Goal: Book appointment/travel/reservation

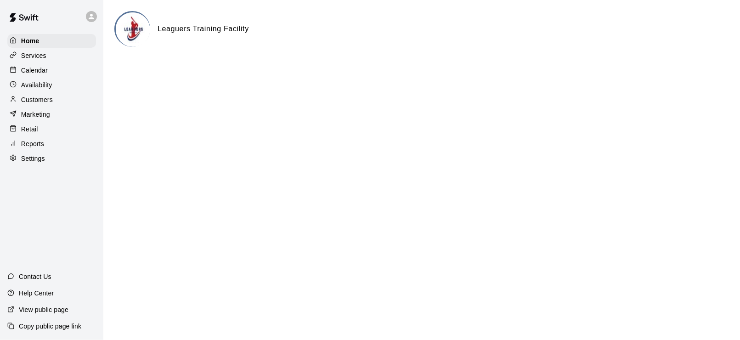
click at [25, 68] on p "Calendar" at bounding box center [34, 70] width 27 height 9
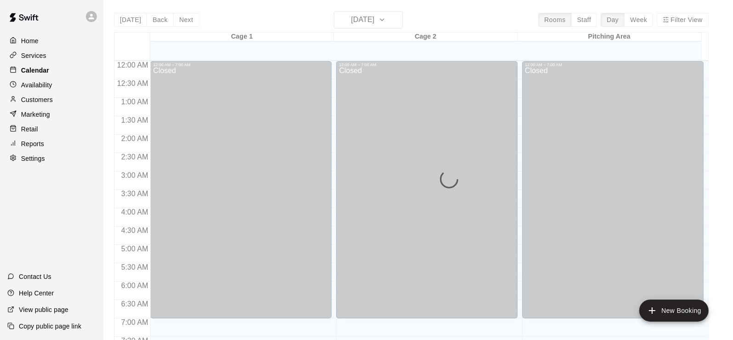
scroll to position [341, 0]
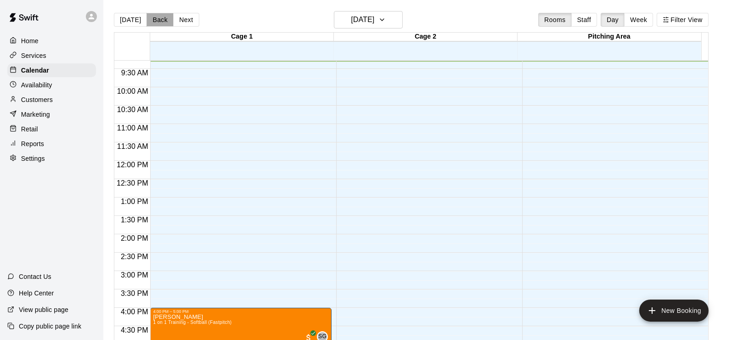
click at [161, 22] on button "Back" at bounding box center [160, 20] width 27 height 14
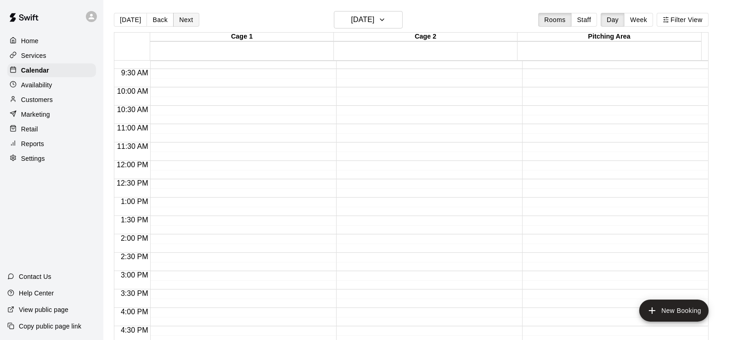
click at [175, 18] on button "Next" at bounding box center [186, 20] width 26 height 14
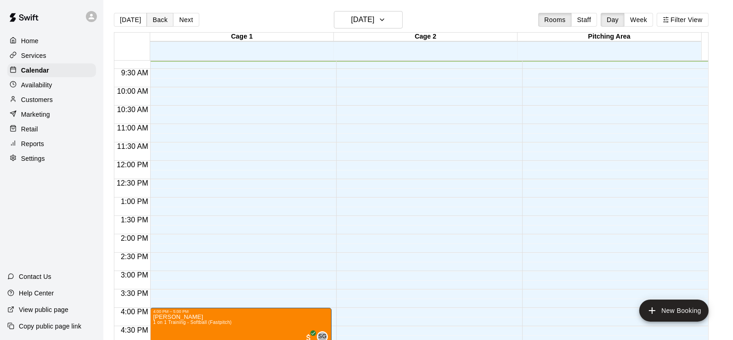
click at [154, 23] on button "Back" at bounding box center [160, 20] width 27 height 14
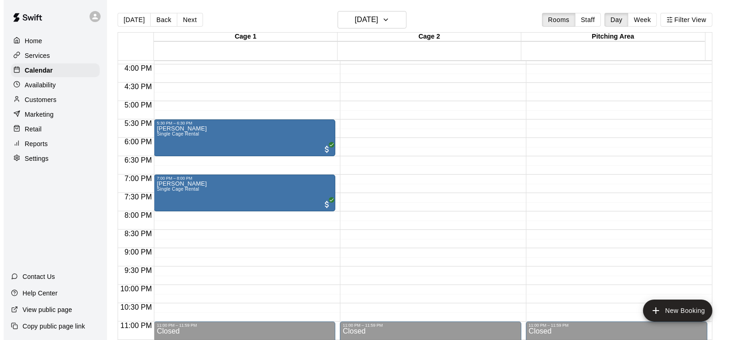
scroll to position [592, 0]
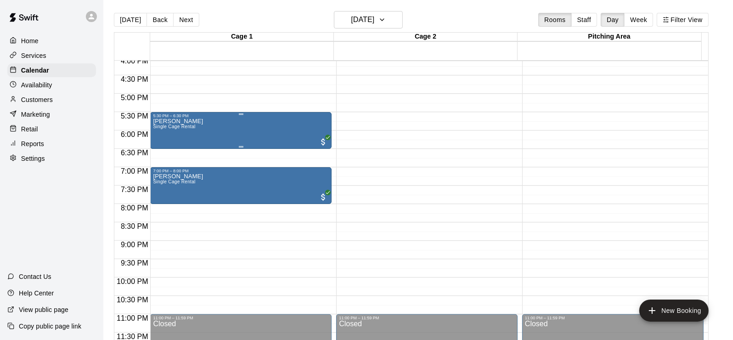
click at [219, 125] on div "[PERSON_NAME] Single Cage Rental" at bounding box center [241, 288] width 176 height 340
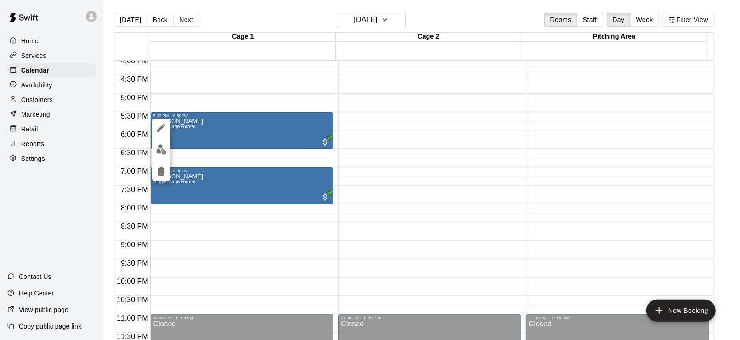
click at [273, 101] on div at bounding box center [370, 170] width 740 height 340
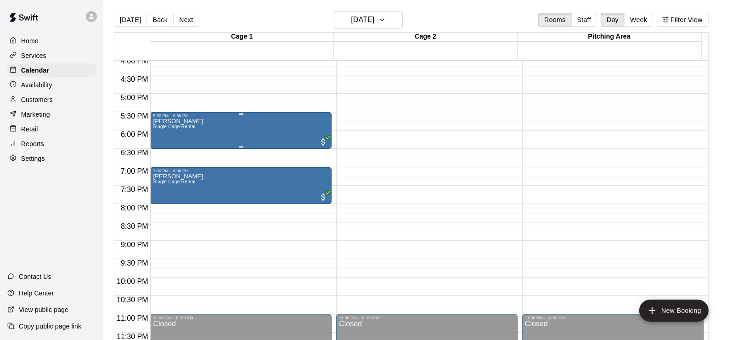
click at [177, 124] on div "[PERSON_NAME] Single Cage Rental" at bounding box center [178, 288] width 50 height 340
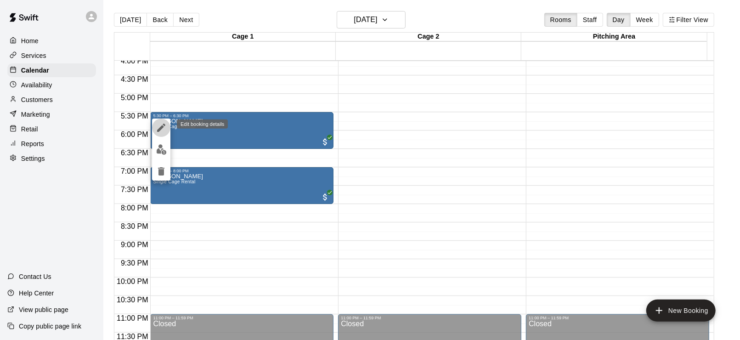
click at [159, 125] on icon "edit" at bounding box center [161, 127] width 11 height 11
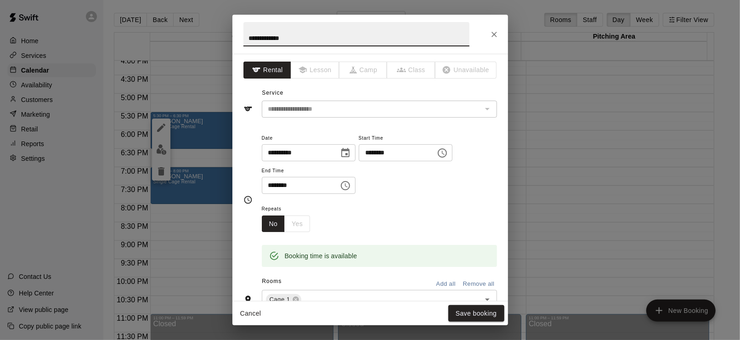
click at [350, 149] on icon "Choose date, selected date is Sep 17, 2025" at bounding box center [345, 152] width 8 height 9
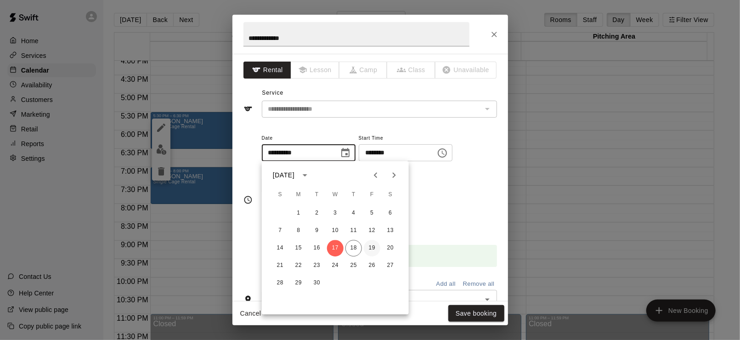
click at [373, 247] on button "19" at bounding box center [372, 248] width 17 height 17
type input "**********"
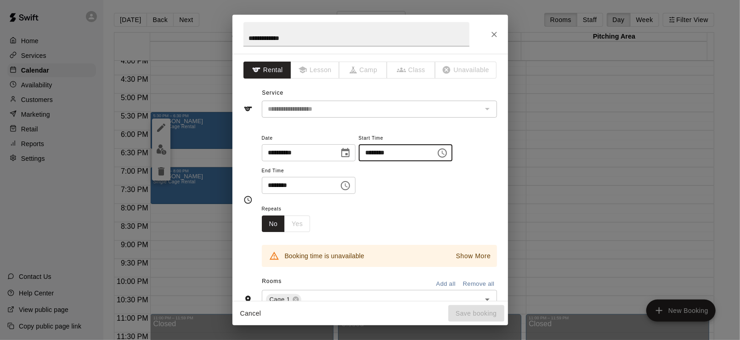
click at [384, 150] on input "********" at bounding box center [394, 152] width 71 height 17
type input "********"
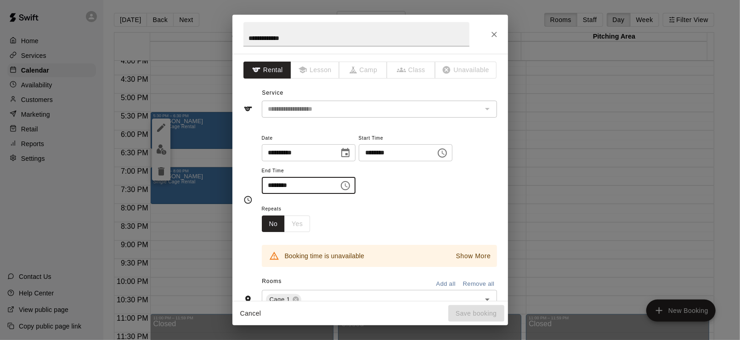
click at [276, 187] on input "********" at bounding box center [297, 185] width 71 height 17
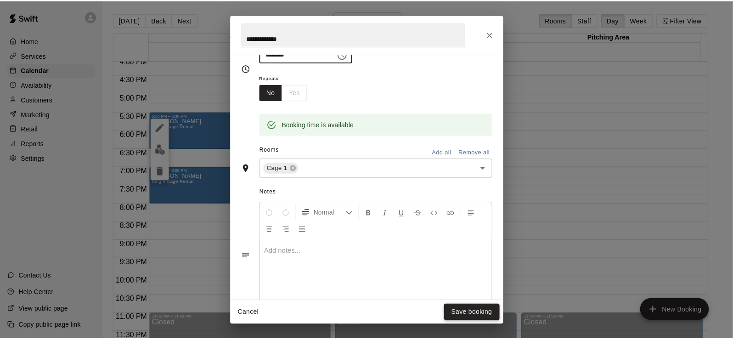
scroll to position [230, 0]
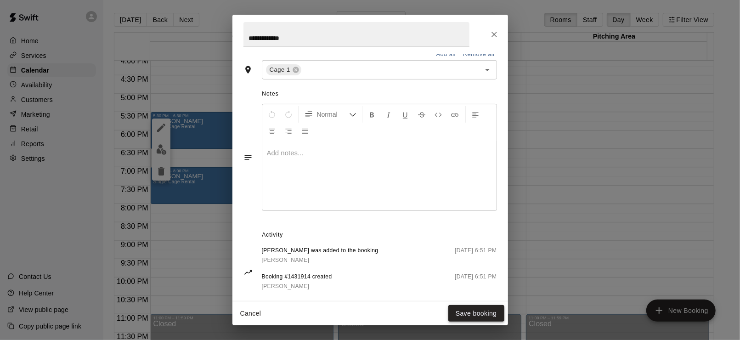
type input "********"
click at [471, 315] on button "Save booking" at bounding box center [477, 313] width 56 height 17
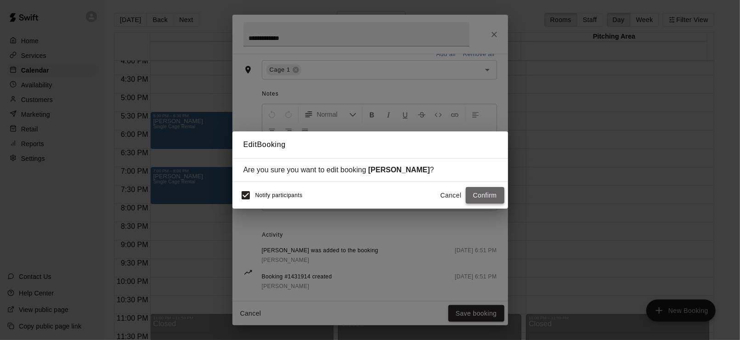
click at [478, 195] on button "Confirm" at bounding box center [485, 195] width 39 height 17
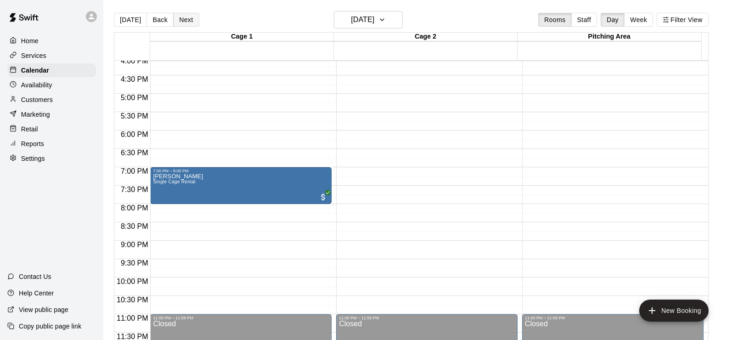
click at [179, 17] on button "Next" at bounding box center [186, 20] width 26 height 14
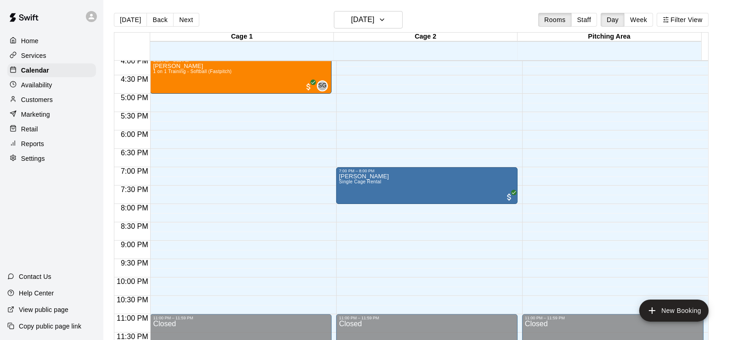
click at [178, 17] on button "Next" at bounding box center [186, 20] width 26 height 14
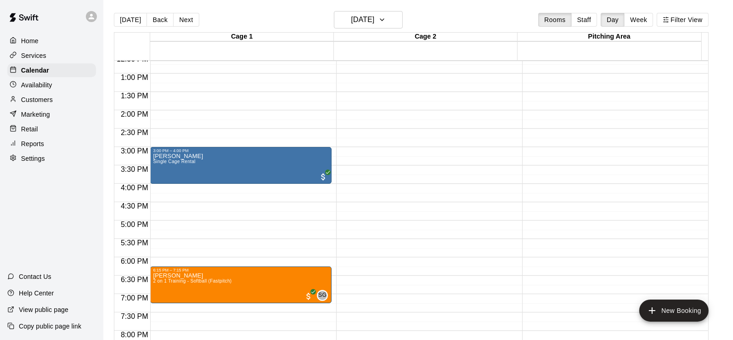
scroll to position [454, 0]
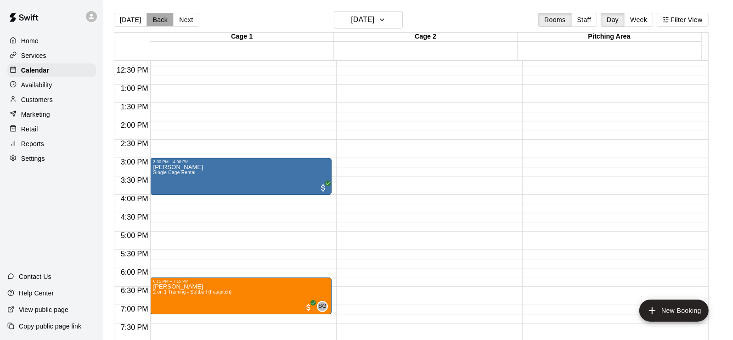
click at [150, 22] on button "Back" at bounding box center [160, 20] width 27 height 14
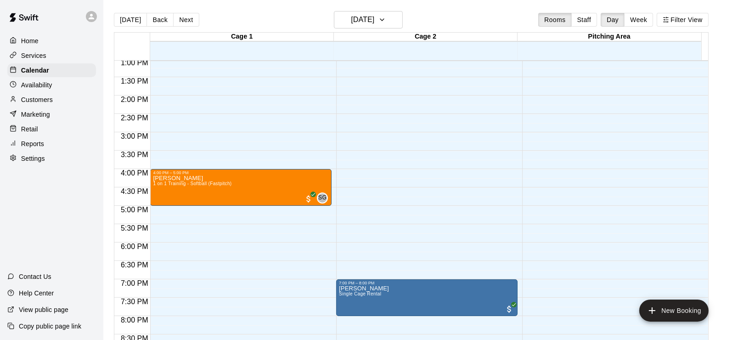
scroll to position [500, 0]
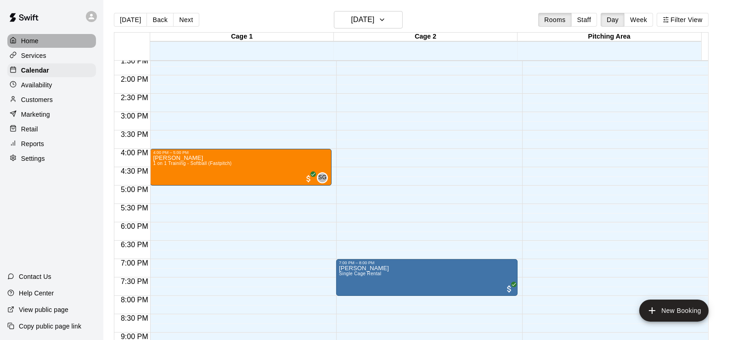
click at [33, 39] on p "Home" at bounding box center [29, 40] width 17 height 9
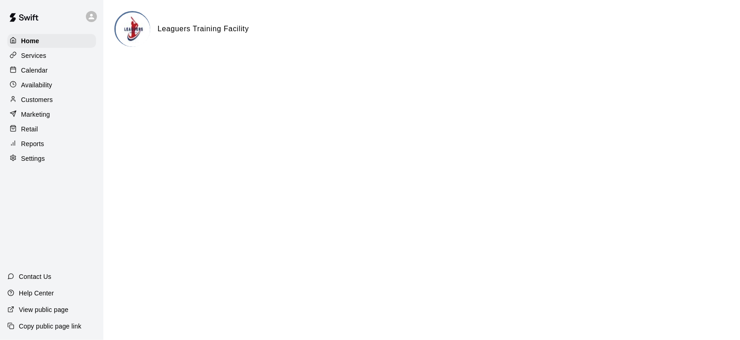
click at [33, 68] on p "Calendar" at bounding box center [34, 70] width 27 height 9
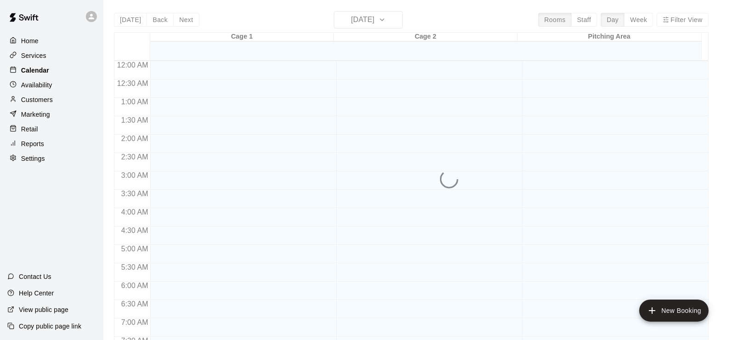
scroll to position [361, 0]
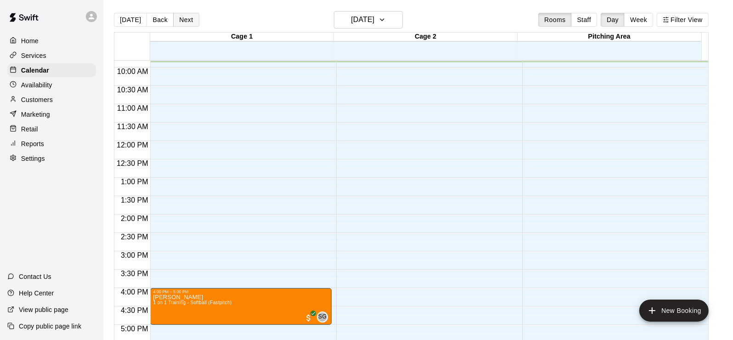
click at [174, 18] on button "Next" at bounding box center [186, 20] width 26 height 14
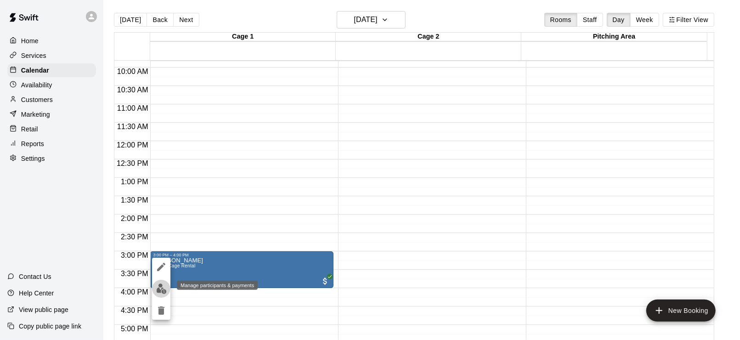
click at [159, 288] on img "edit" at bounding box center [161, 289] width 11 height 11
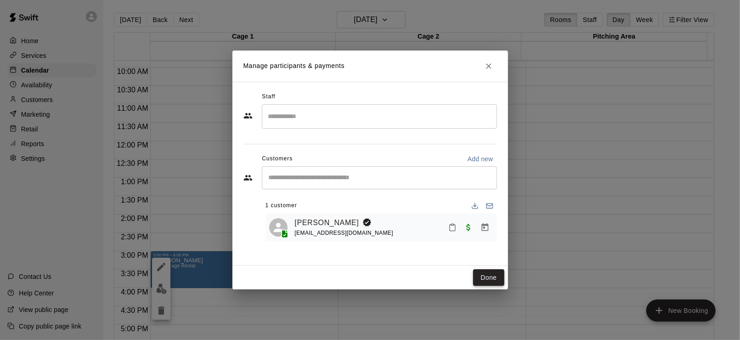
click at [488, 279] on button "Done" at bounding box center [488, 277] width 31 height 17
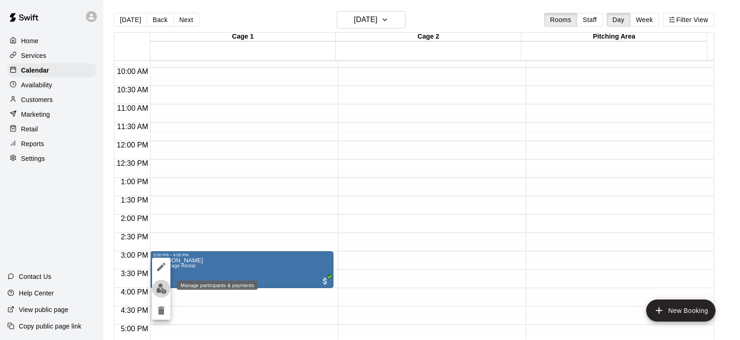
click at [159, 289] on img "edit" at bounding box center [161, 289] width 11 height 11
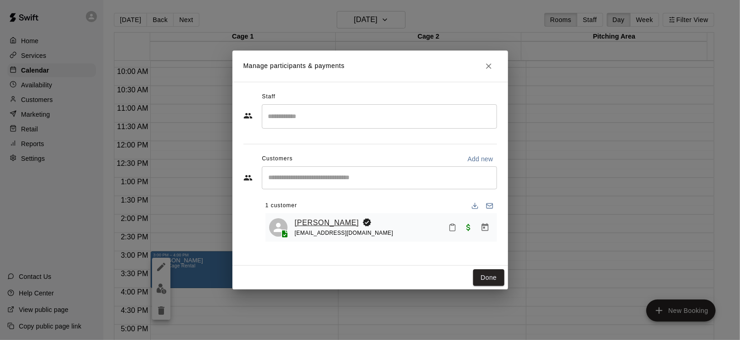
click at [313, 221] on link "[PERSON_NAME]" at bounding box center [327, 223] width 64 height 12
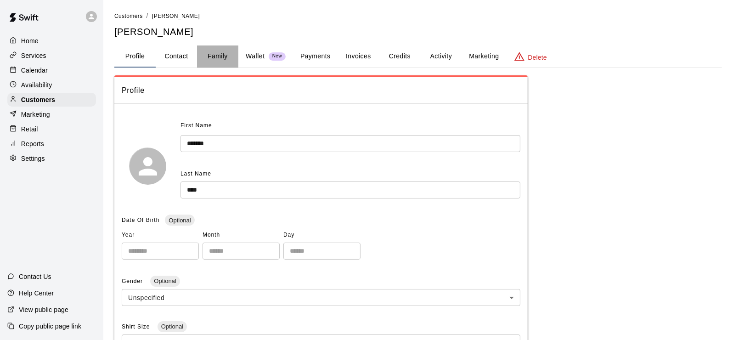
click at [216, 56] on button "Family" at bounding box center [217, 56] width 41 height 22
